Goal: Information Seeking & Learning: Learn about a topic

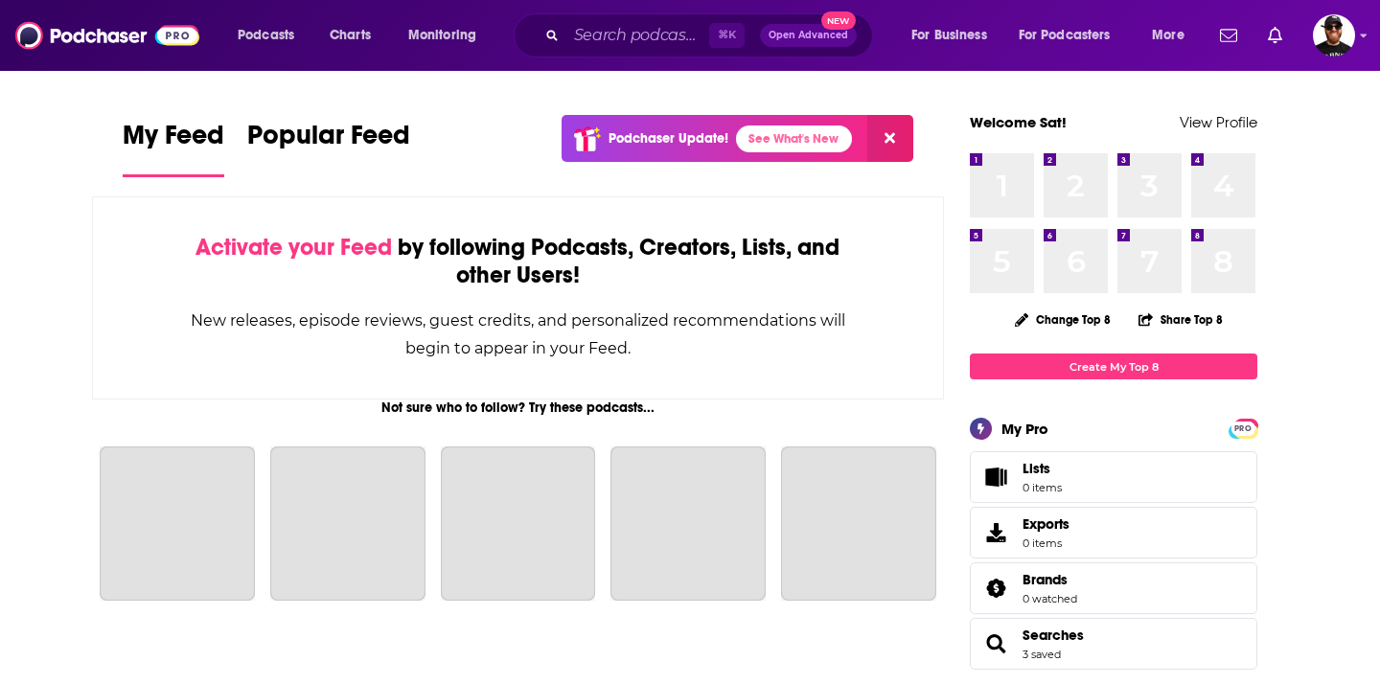
click at [275, 38] on span "Podcasts" at bounding box center [266, 35] width 57 height 27
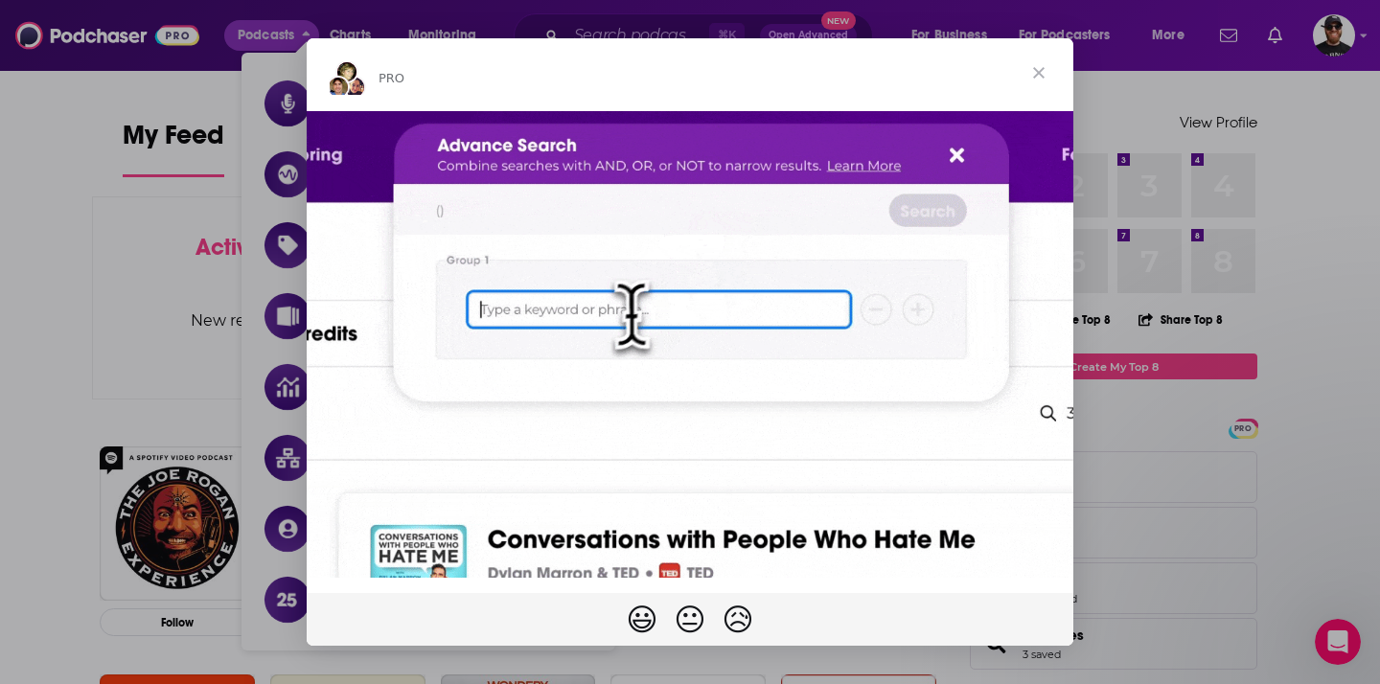
click at [23, 277] on div "Intercom messenger" at bounding box center [690, 342] width 1380 height 684
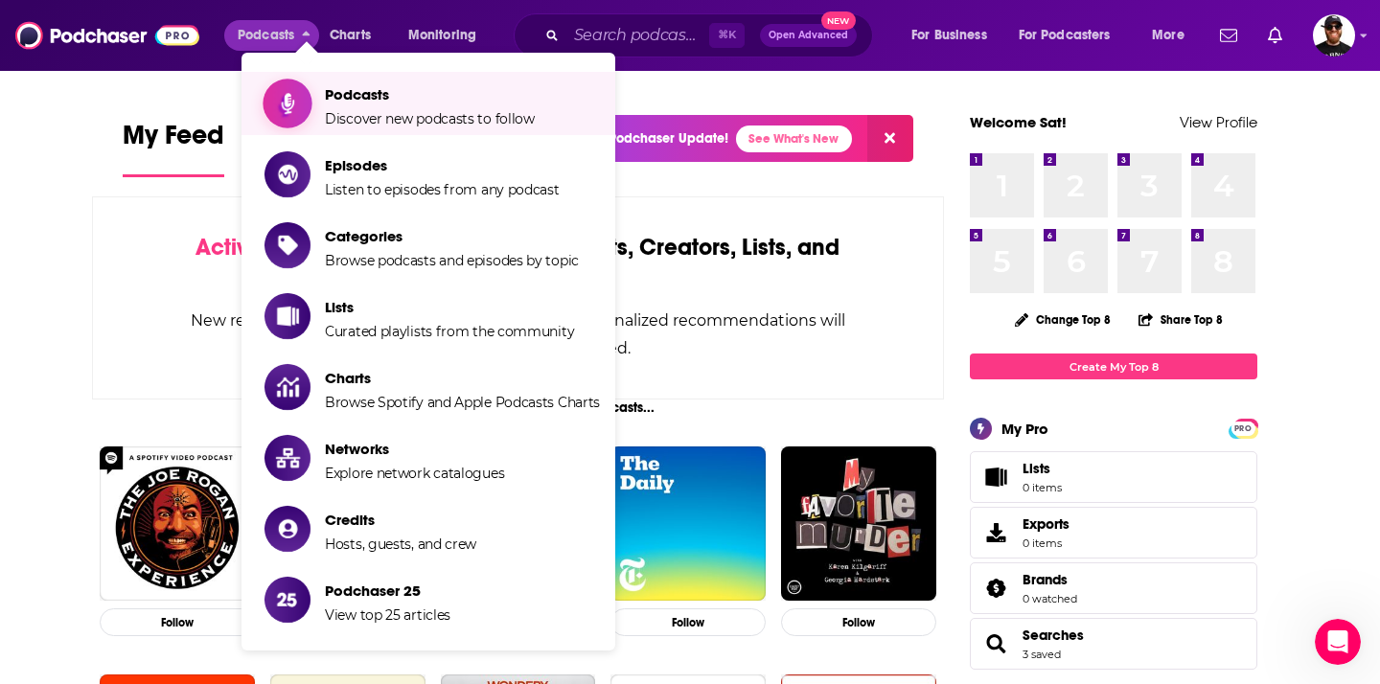
click at [390, 109] on span "Podcasts Discover new podcasts to follow" at bounding box center [430, 104] width 210 height 48
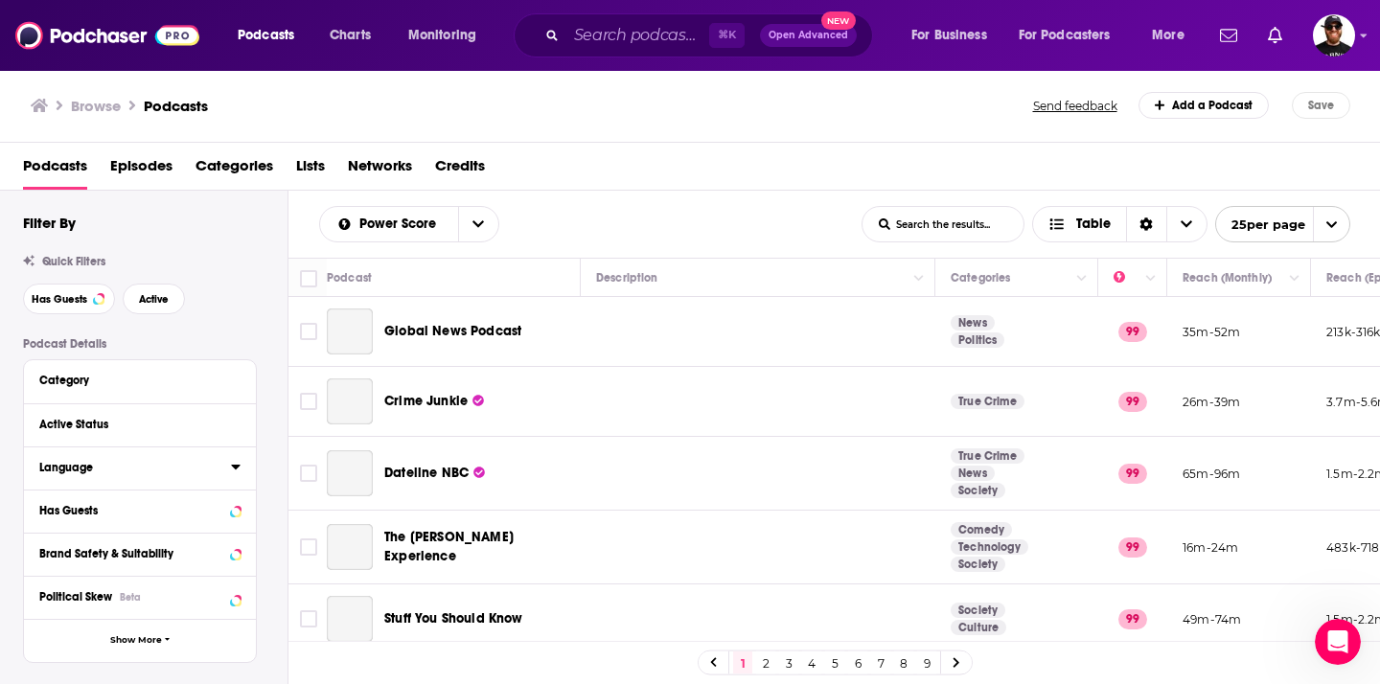
click at [88, 471] on div "Language" at bounding box center [140, 468] width 232 height 43
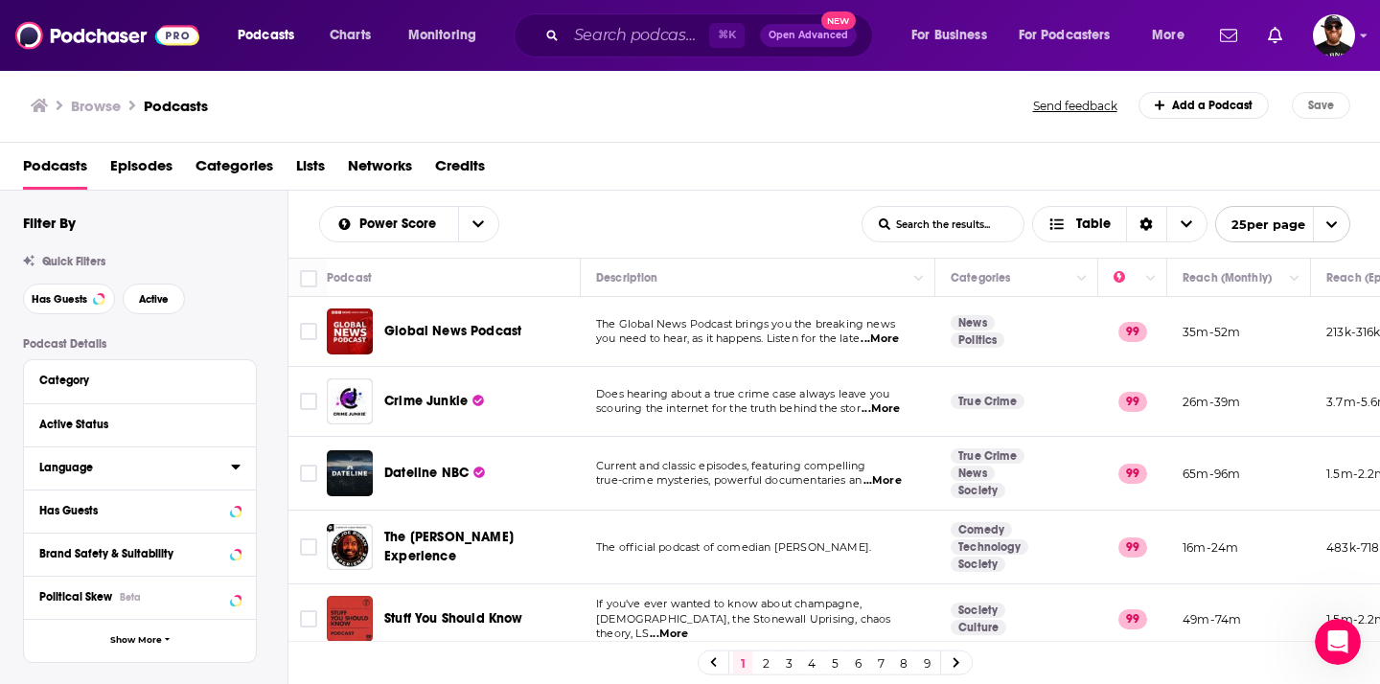
scroll to position [11, 0]
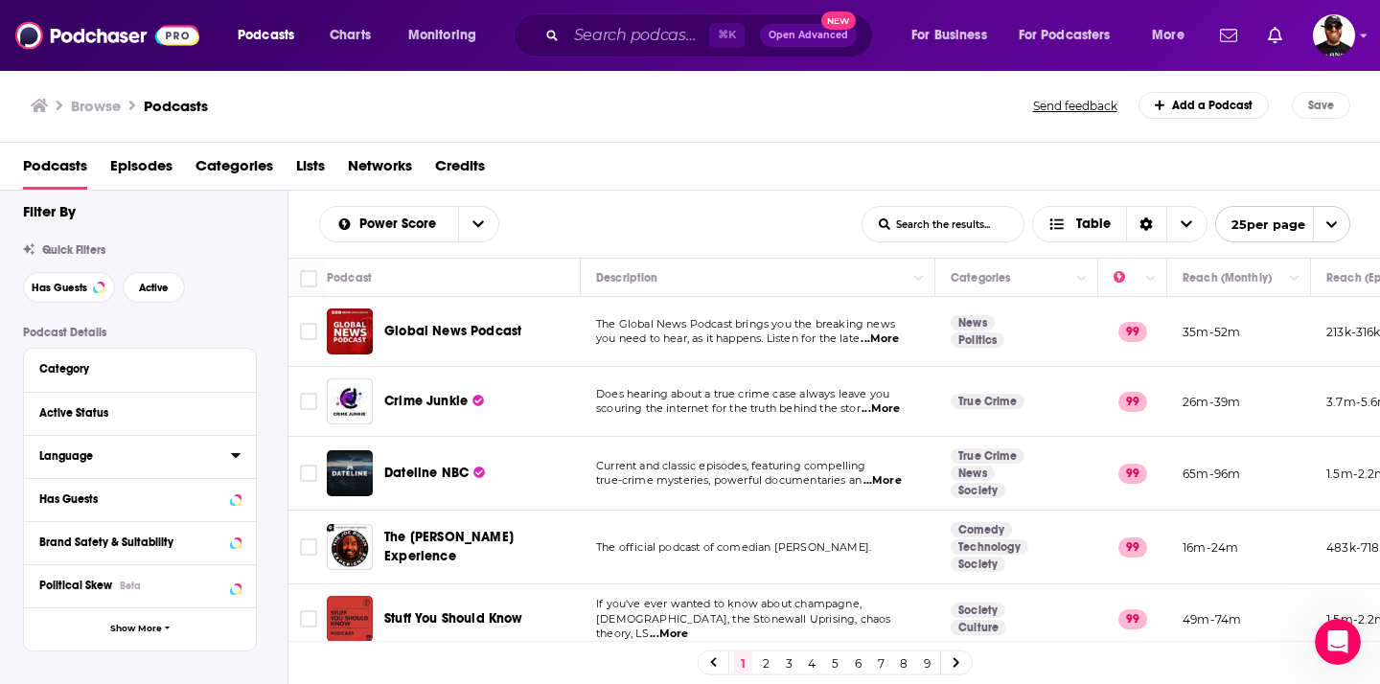
click at [235, 454] on icon at bounding box center [235, 455] width 9 height 5
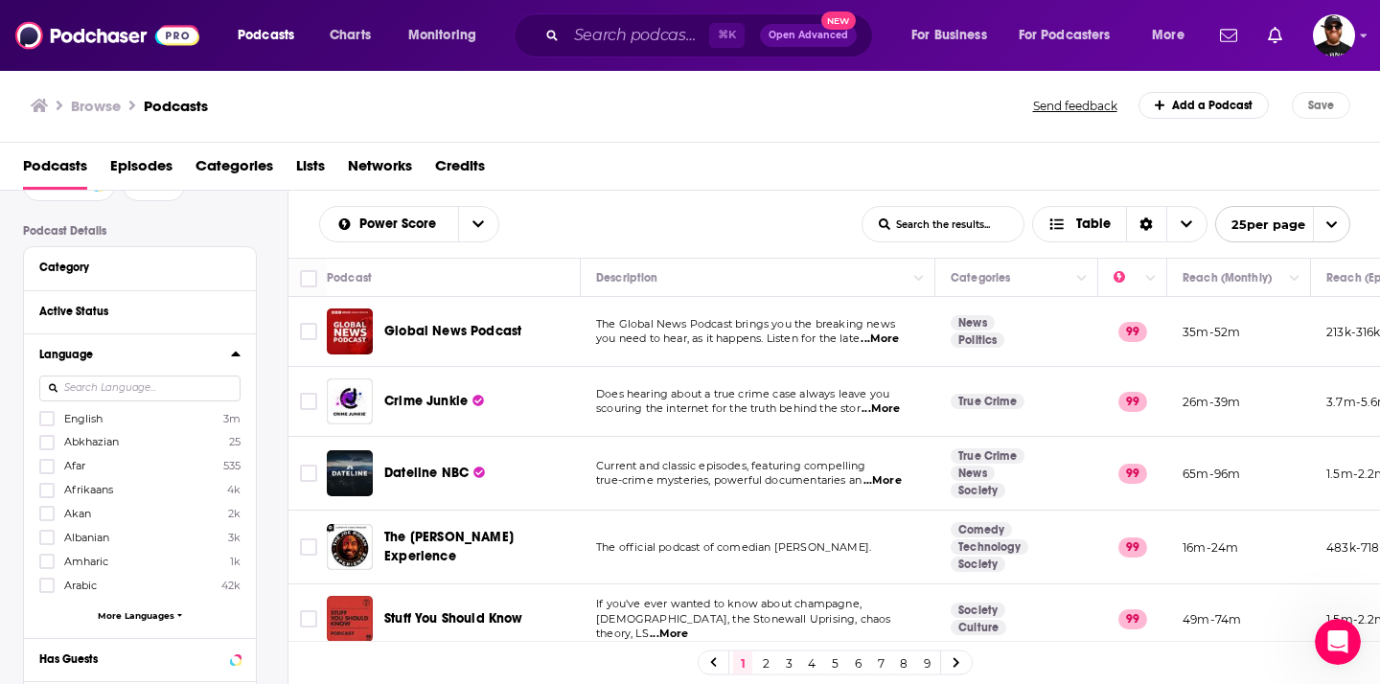
scroll to position [116, 0]
click at [153, 613] on span "More Languages" at bounding box center [136, 612] width 77 height 11
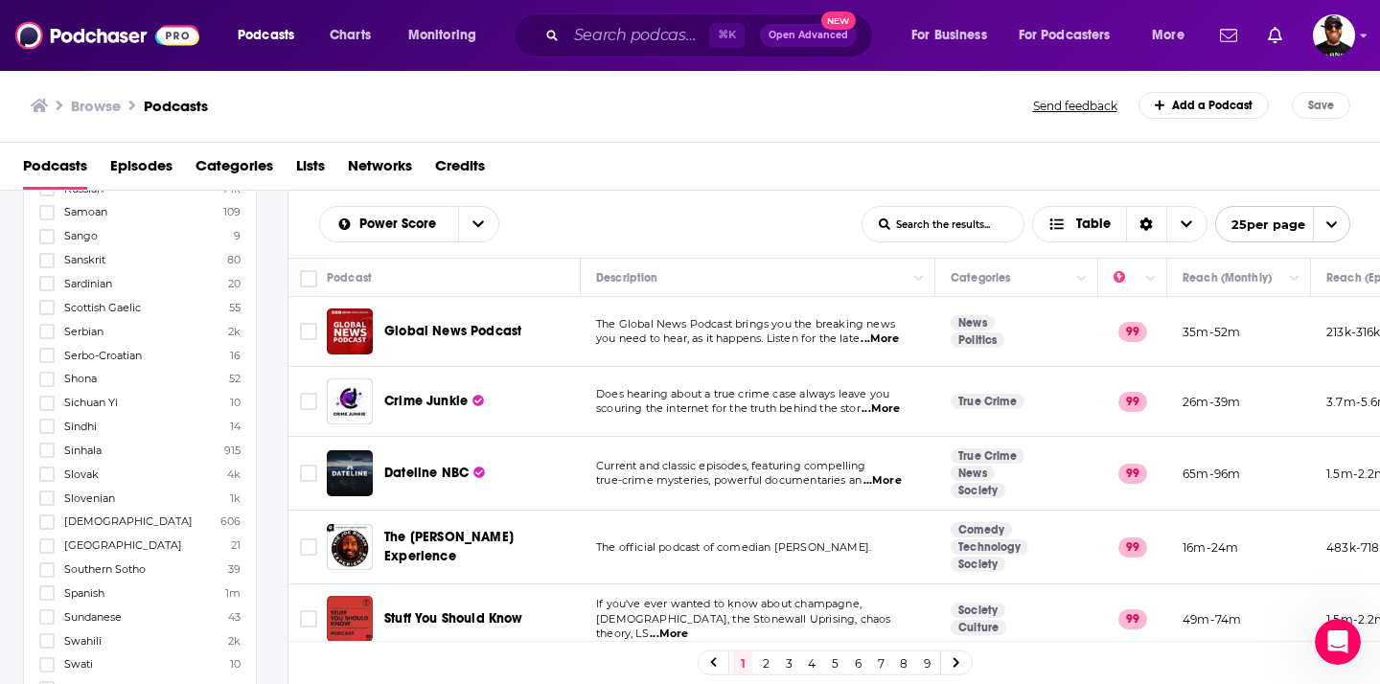
scroll to position [3411, 0]
click at [48, 570] on icon at bounding box center [46, 571] width 11 height 11
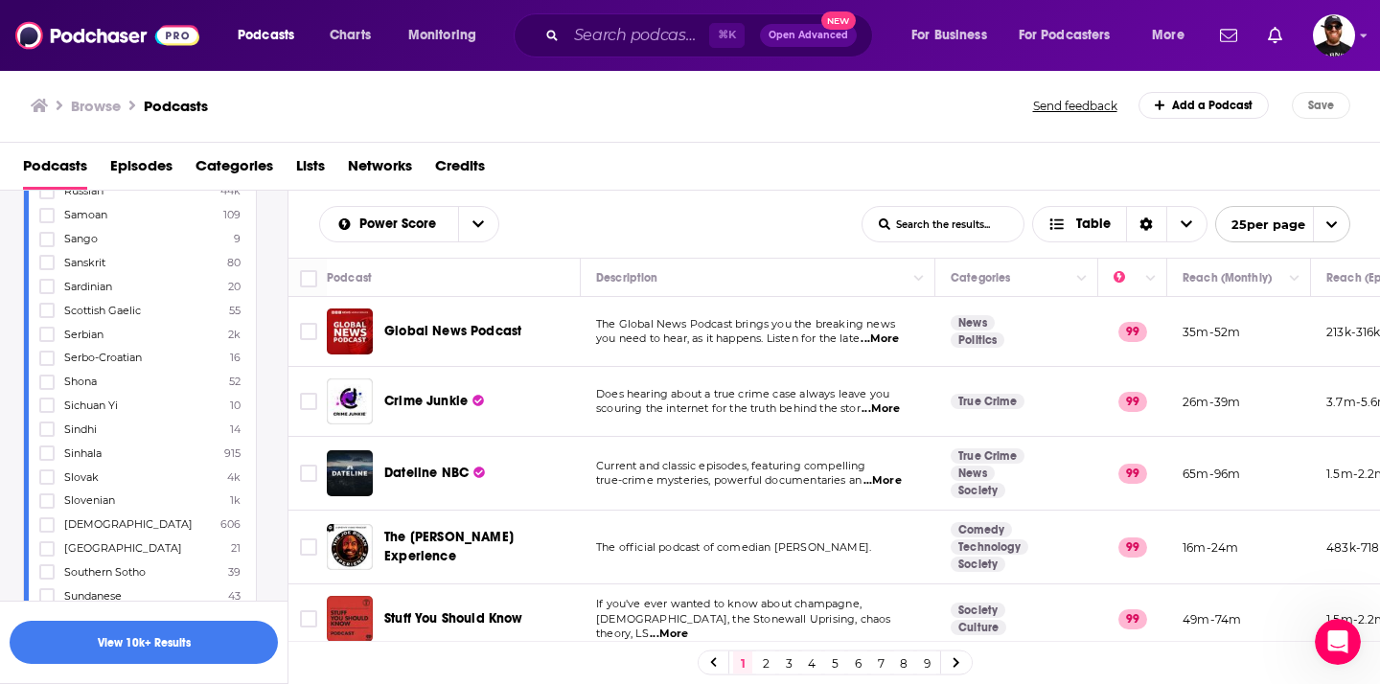
scroll to position [1373, 0]
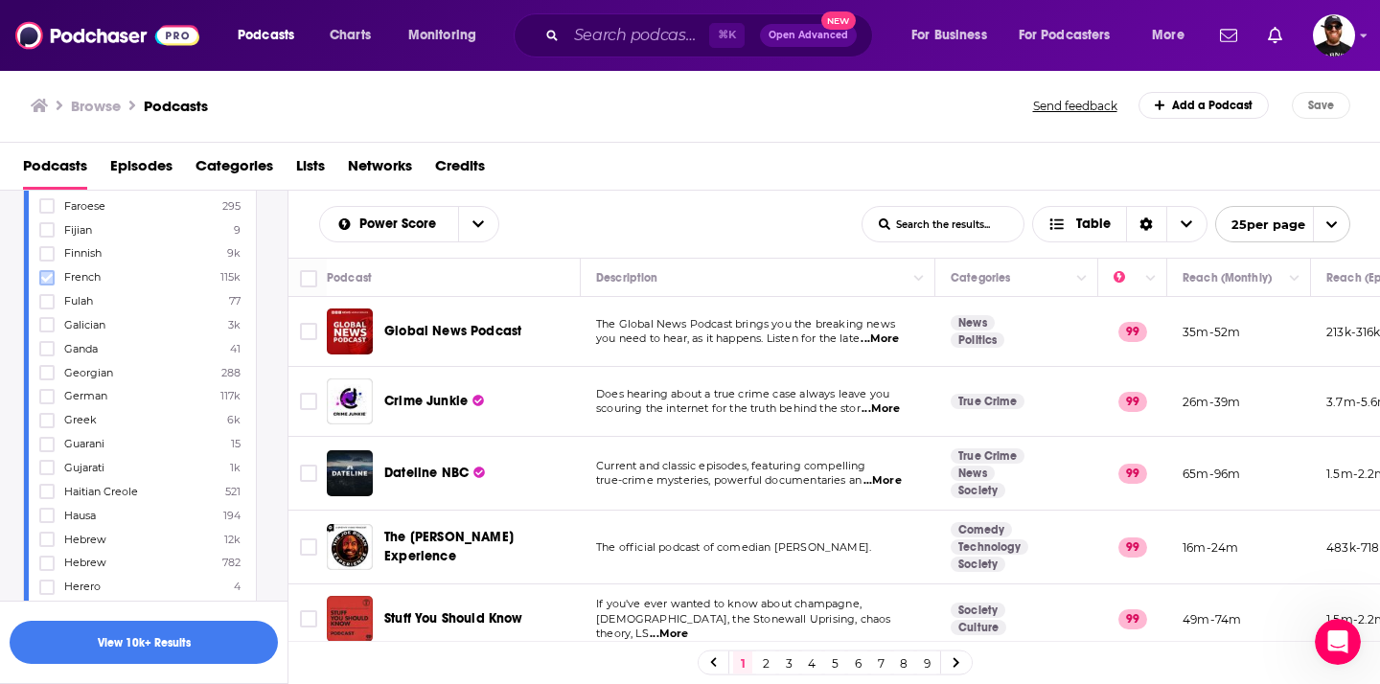
click at [47, 277] on icon at bounding box center [46, 277] width 11 height 11
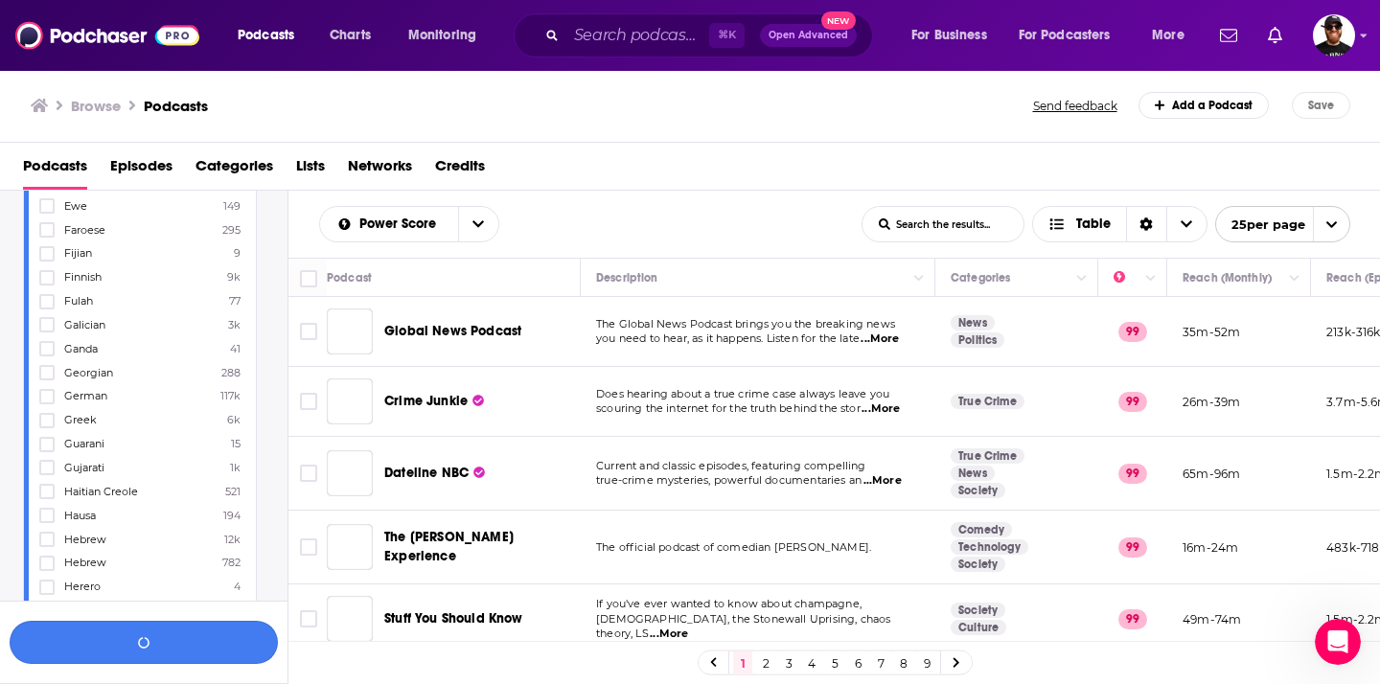
click at [142, 641] on icon "button" at bounding box center [144, 642] width 12 height 12
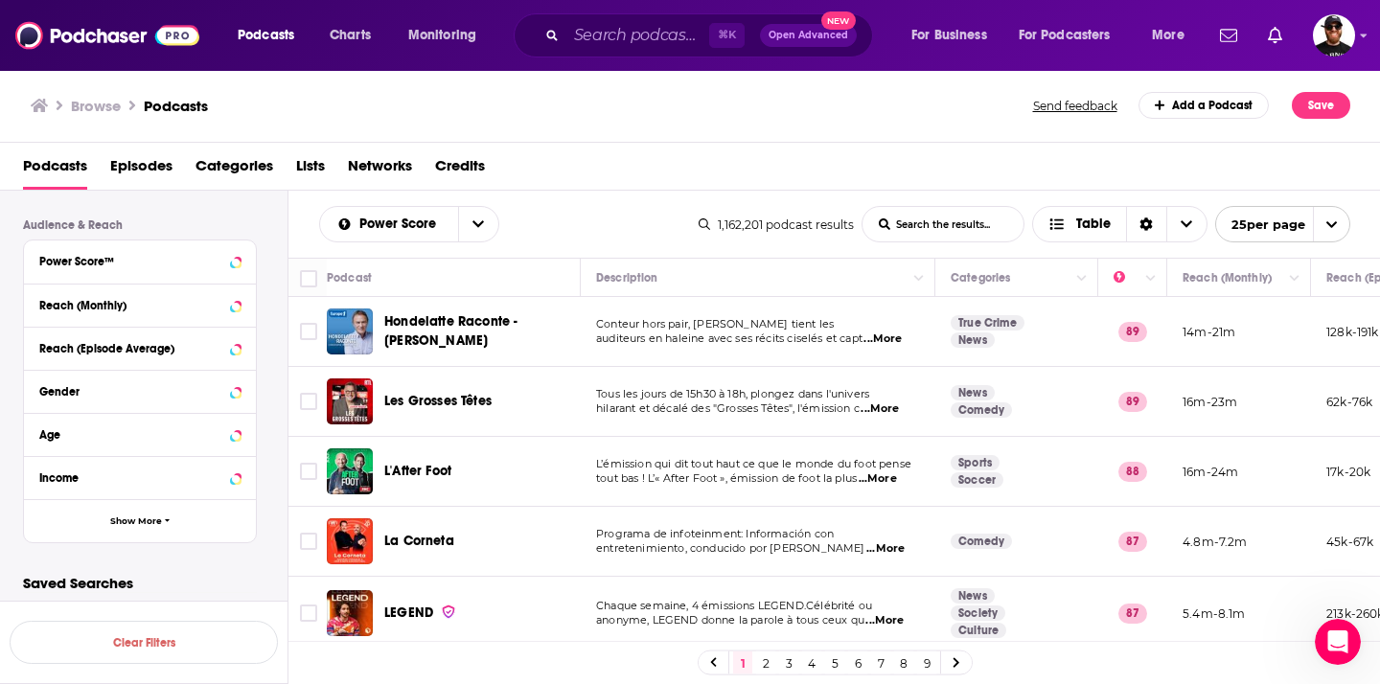
scroll to position [563, 0]
click at [942, 224] on input "List Search Input" at bounding box center [942, 224] width 161 height 34
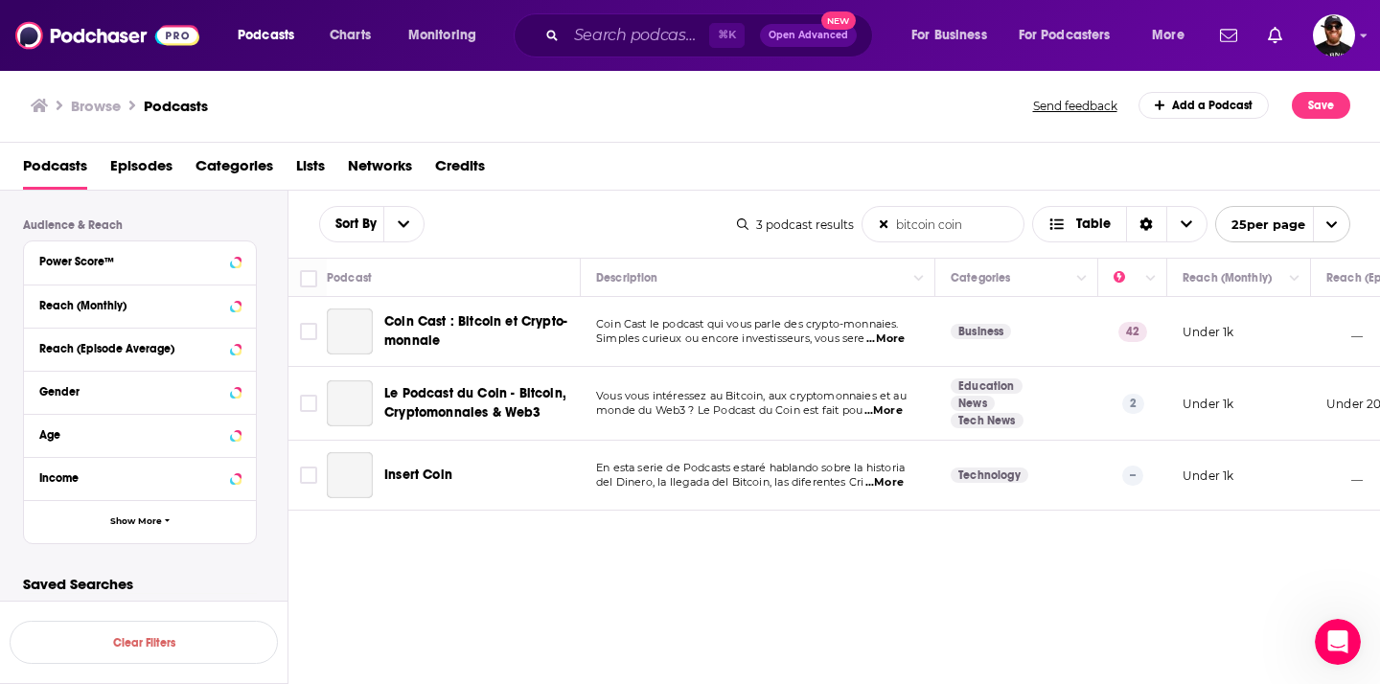
scroll to position [556, 0]
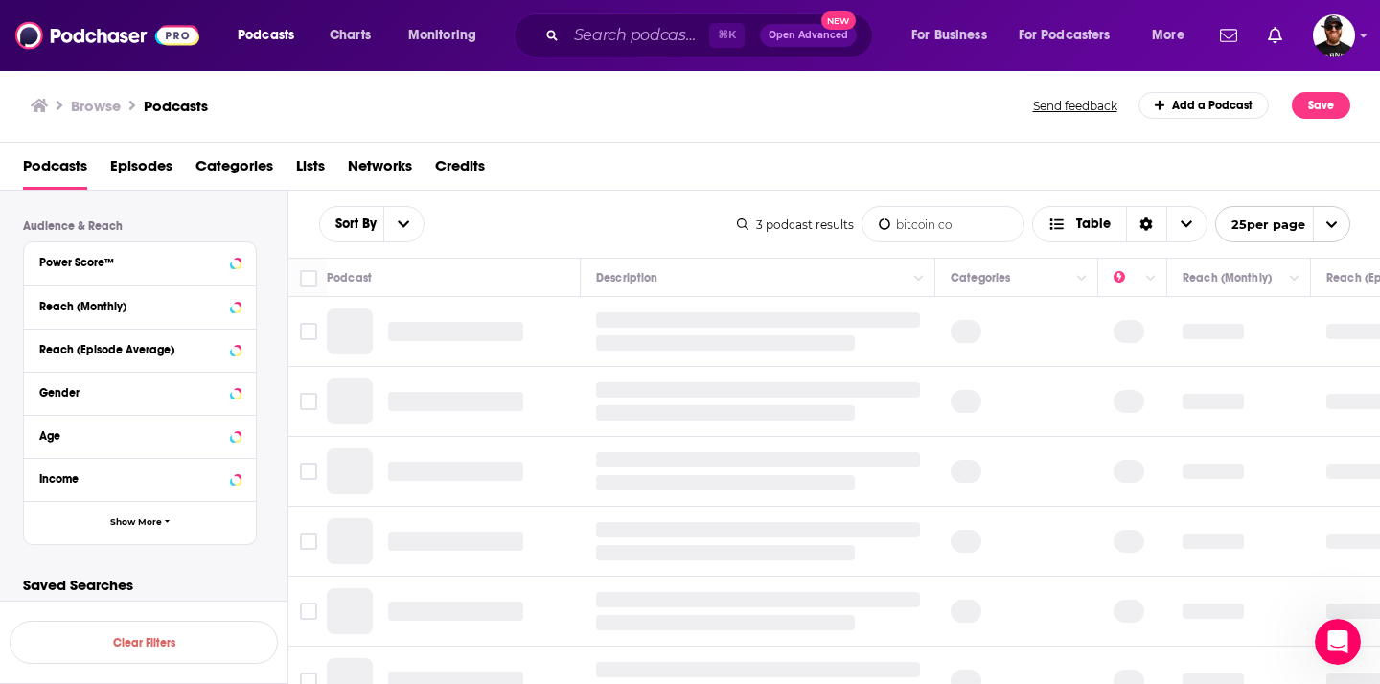
type input "bitcoin c"
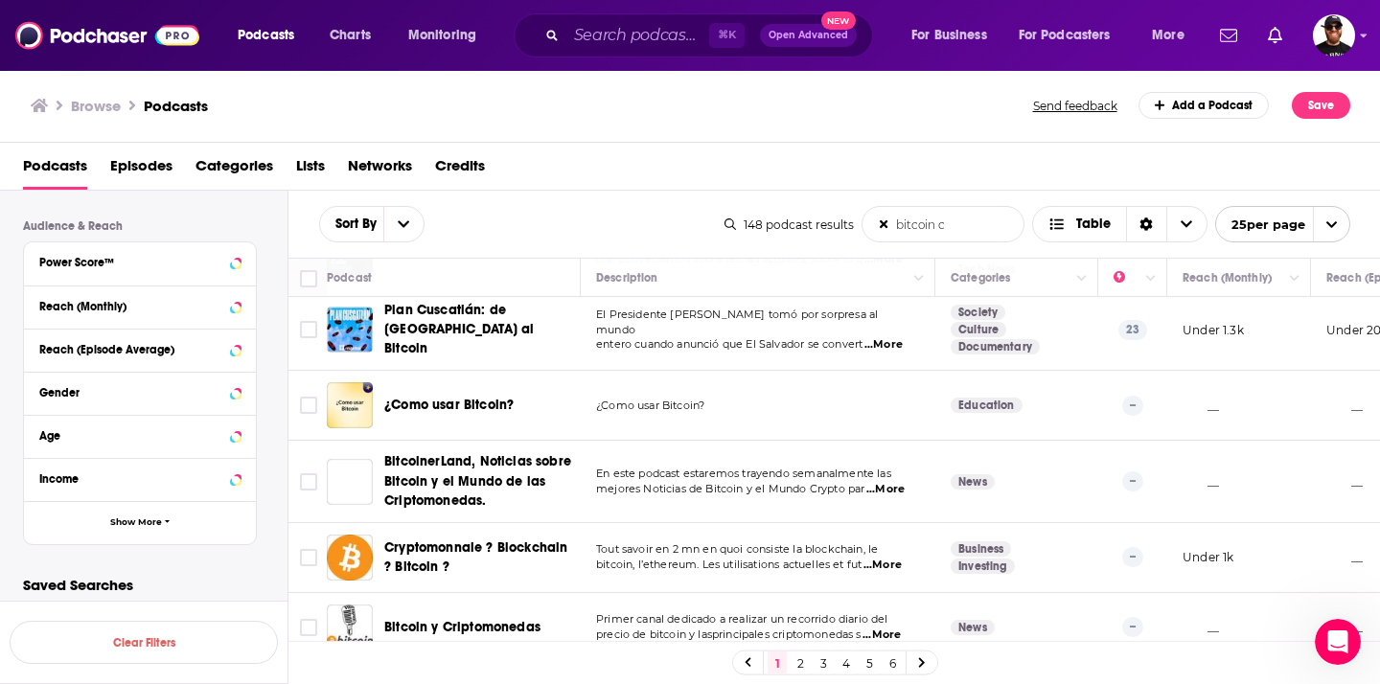
scroll to position [0, 0]
